Goal: Task Accomplishment & Management: Manage account settings

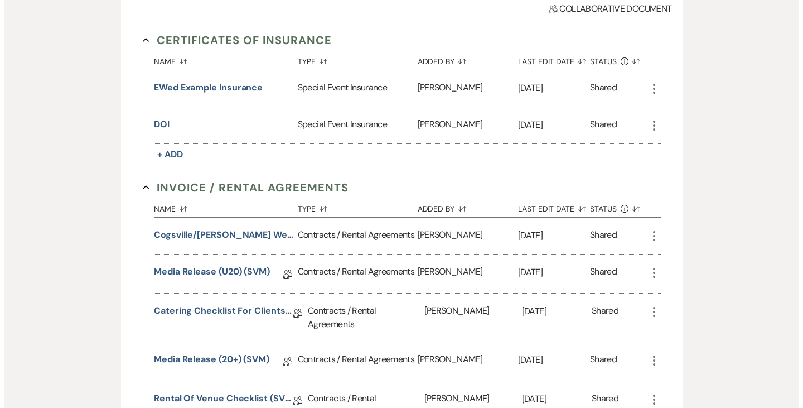
scroll to position [324, 0]
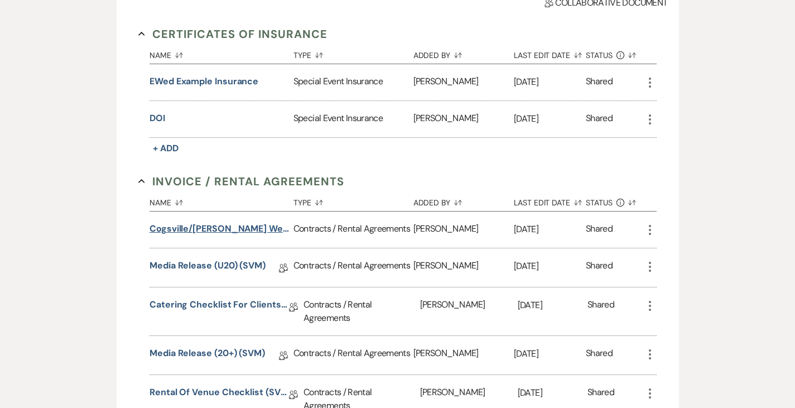
click at [206, 222] on button "Cogsville/[PERSON_NAME] Wedding" at bounding box center [219, 228] width 139 height 13
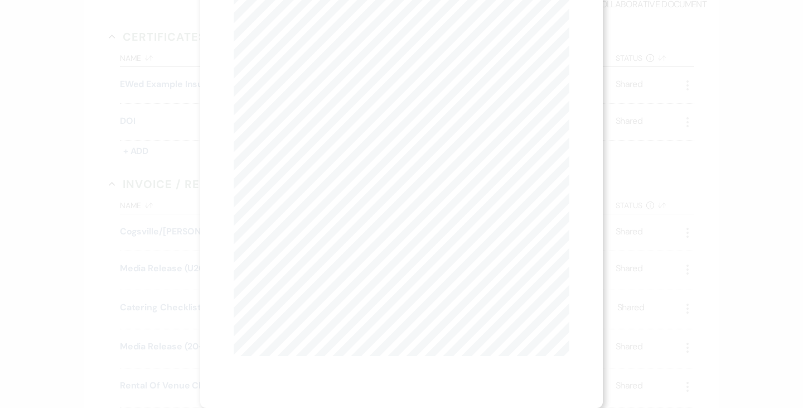
scroll to position [0, 0]
click at [336, 39] on button "Next Next" at bounding box center [343, 40] width 29 height 9
click at [336, 39] on button "Next Next" at bounding box center [342, 40] width 29 height 9
click at [516, 40] on link "Download" at bounding box center [515, 40] width 52 height 12
click at [32, 168] on div "X Previous Previous Next Next Page 3 of 14 - Zoom + Download X X Cogsville / [P…" at bounding box center [401, 204] width 803 height 408
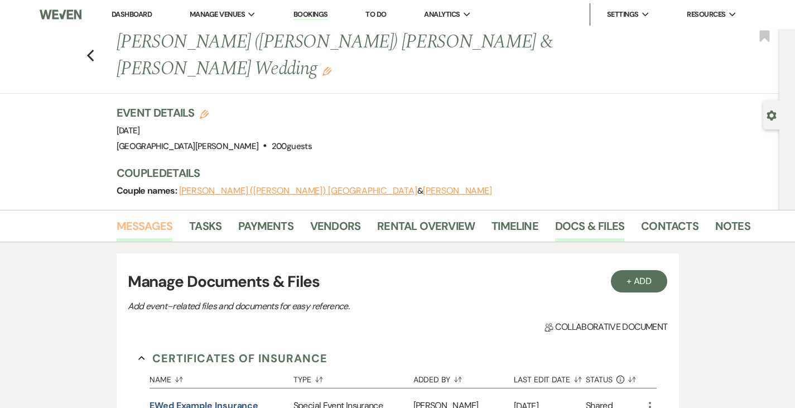
click at [117, 217] on link "Messages" at bounding box center [145, 229] width 56 height 25
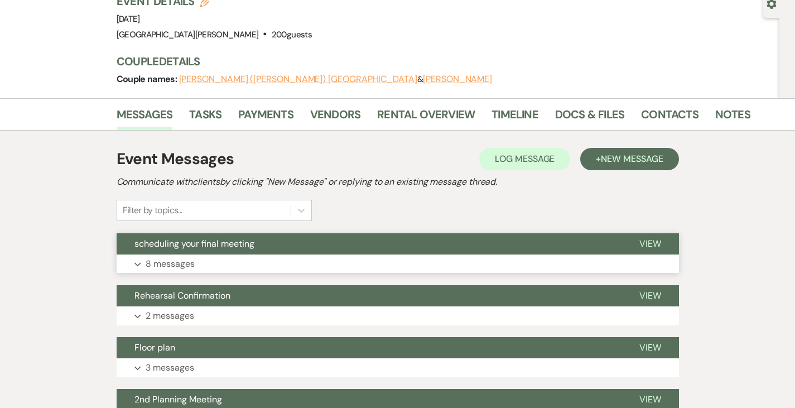
click at [186, 254] on button "Expand 8 messages" at bounding box center [398, 263] width 562 height 19
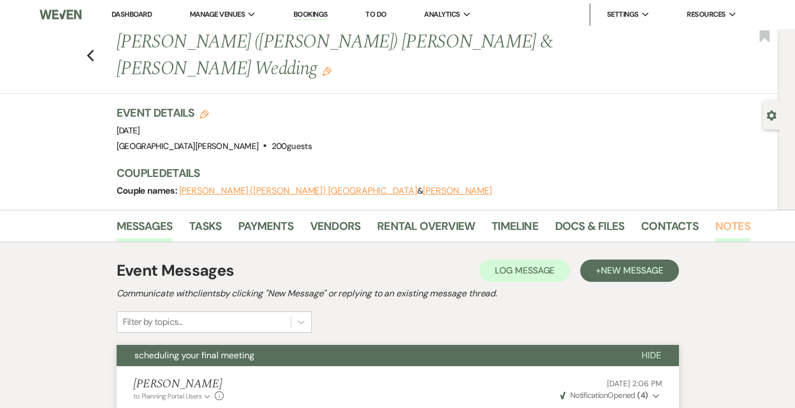
click at [715, 217] on link "Notes" at bounding box center [732, 229] width 35 height 25
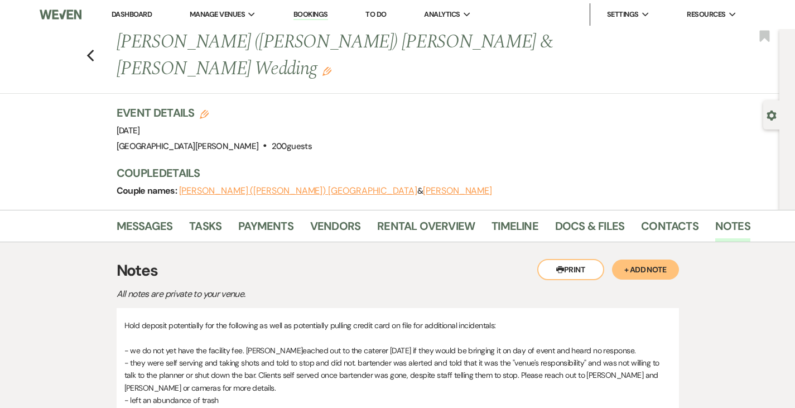
click at [679, 259] on button "+ Add Note" at bounding box center [645, 269] width 67 height 20
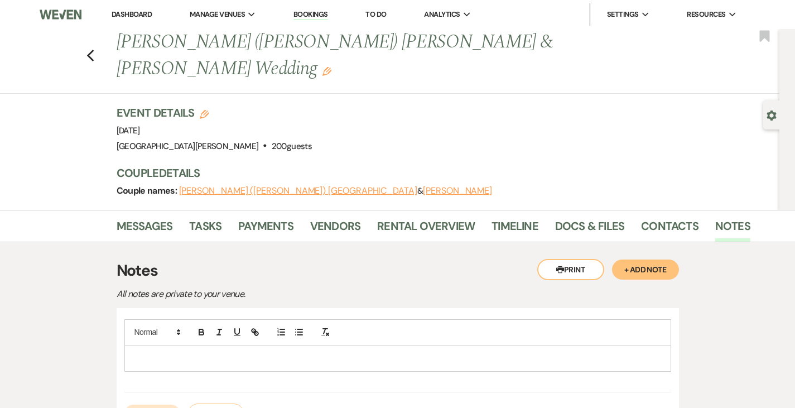
click at [362, 345] on div at bounding box center [398, 358] width 546 height 26
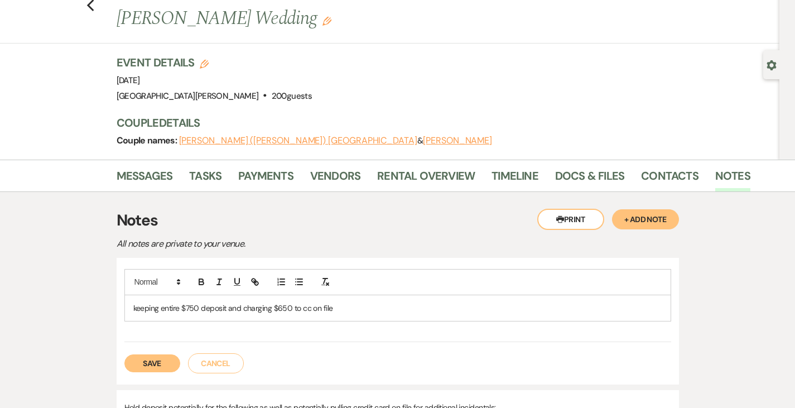
scroll to position [51, 0]
click at [124, 354] on button "Save" at bounding box center [152, 363] width 56 height 18
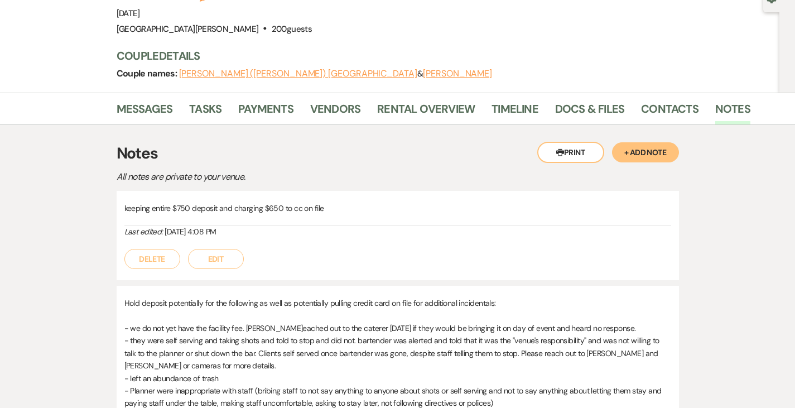
scroll to position [0, 0]
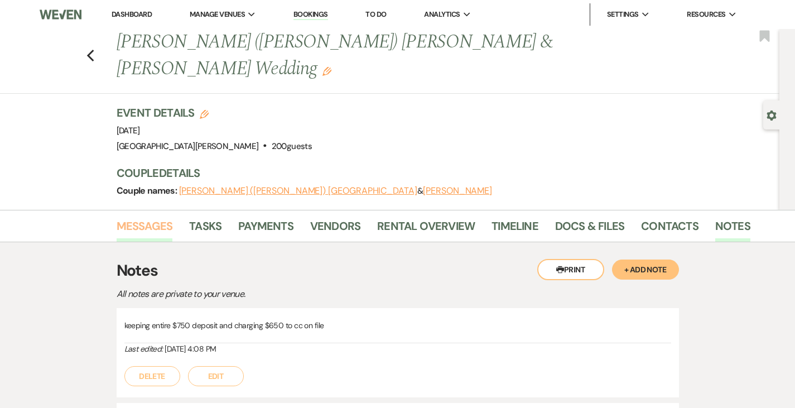
click at [117, 217] on link "Messages" at bounding box center [145, 229] width 56 height 25
